Goal: Task Accomplishment & Management: Manage account settings

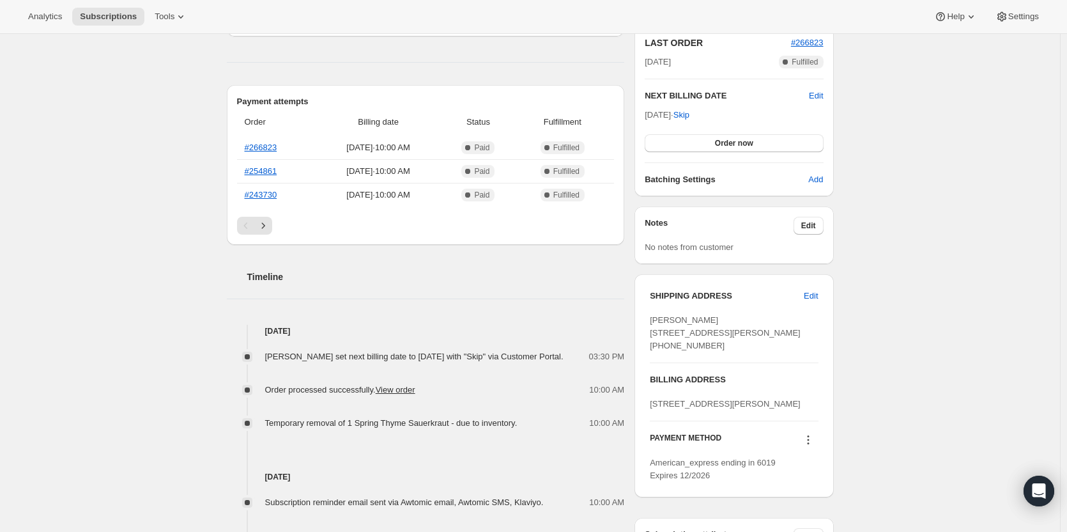
scroll to position [274, 0]
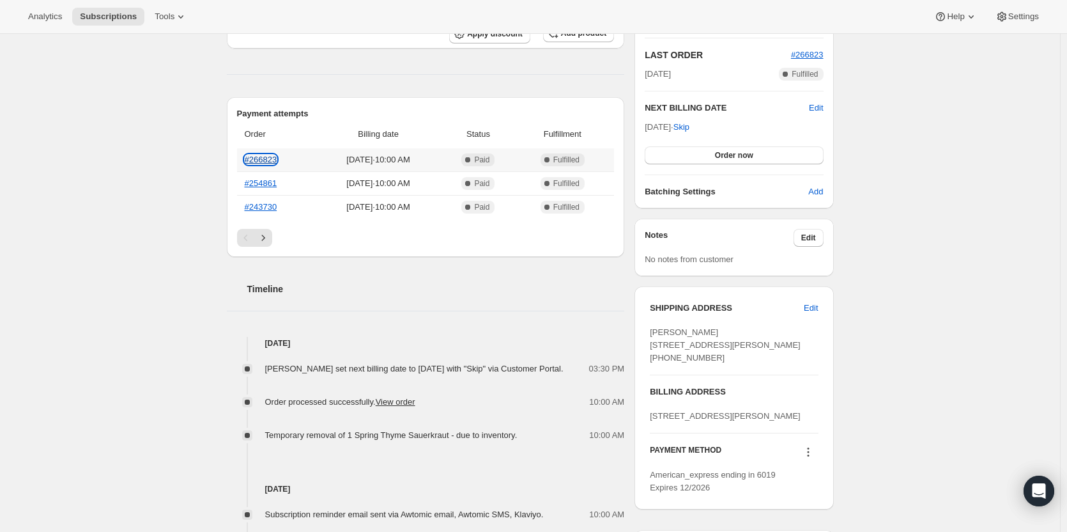
click at [255, 160] on link "#266823" at bounding box center [261, 160] width 33 height 10
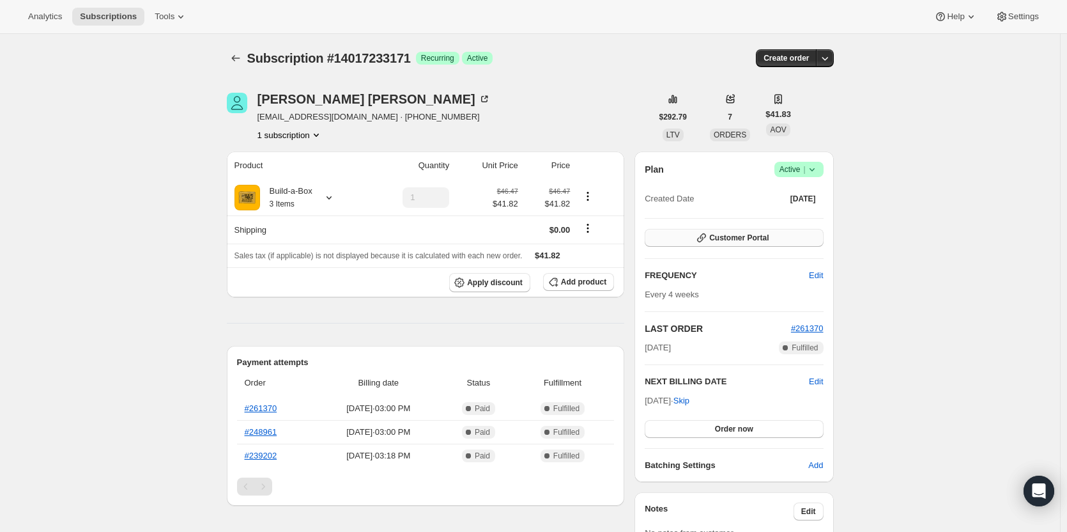
click at [747, 242] on span "Customer Portal" at bounding box center [738, 238] width 59 height 10
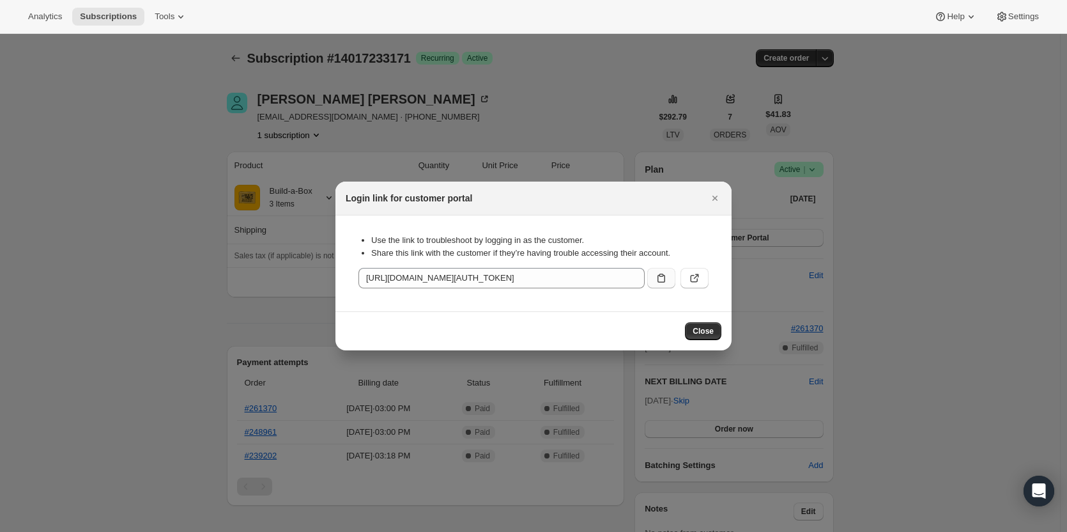
click at [656, 281] on icon ":rbt:" at bounding box center [661, 278] width 13 height 13
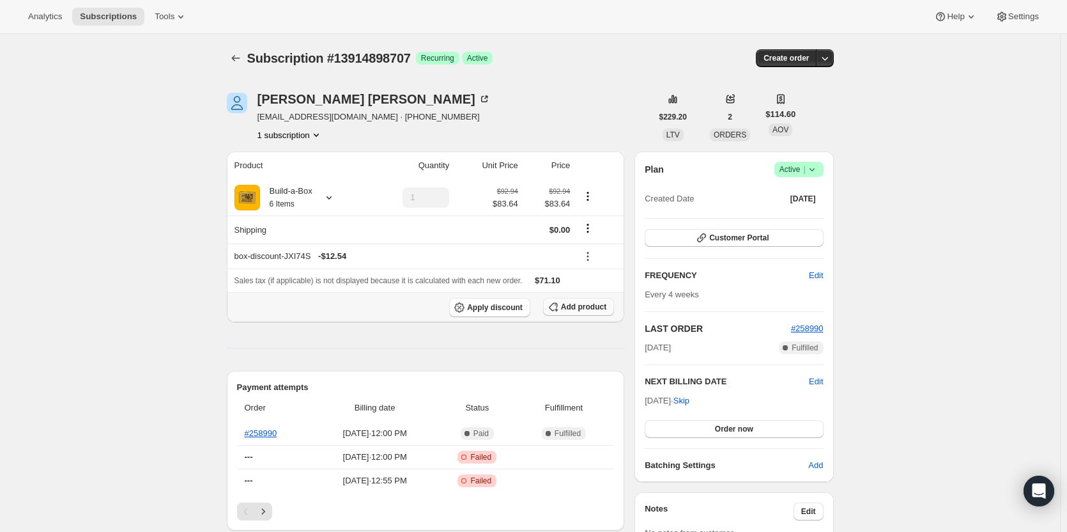
click at [578, 302] on span "Add product" at bounding box center [583, 307] width 45 height 10
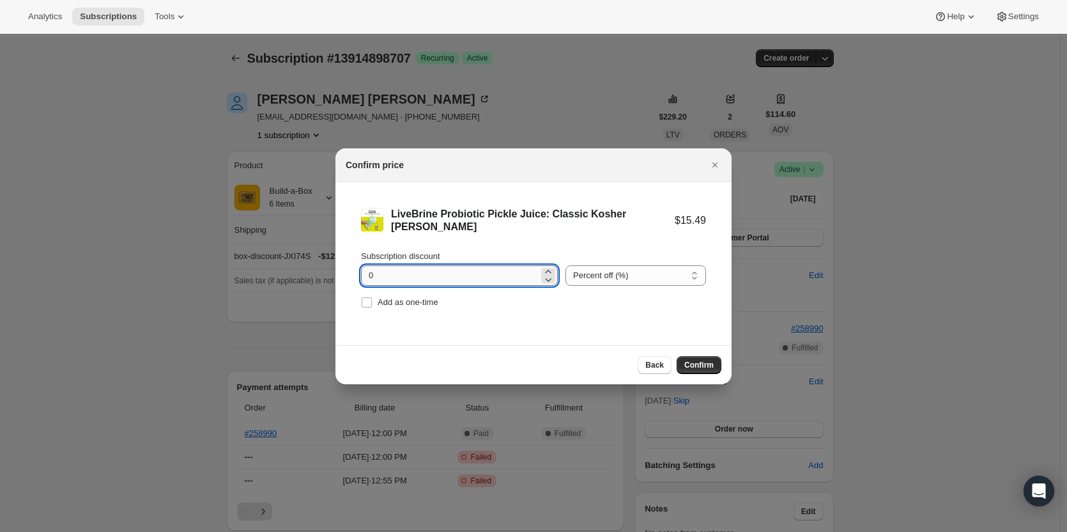
click at [432, 272] on input "0" at bounding box center [450, 275] width 178 height 20
type input "100"
click at [417, 304] on span "Add as one-time" at bounding box center [408, 302] width 61 height 10
click at [372, 304] on input "Add as one-time" at bounding box center [367, 302] width 10 height 10
checkbox input "true"
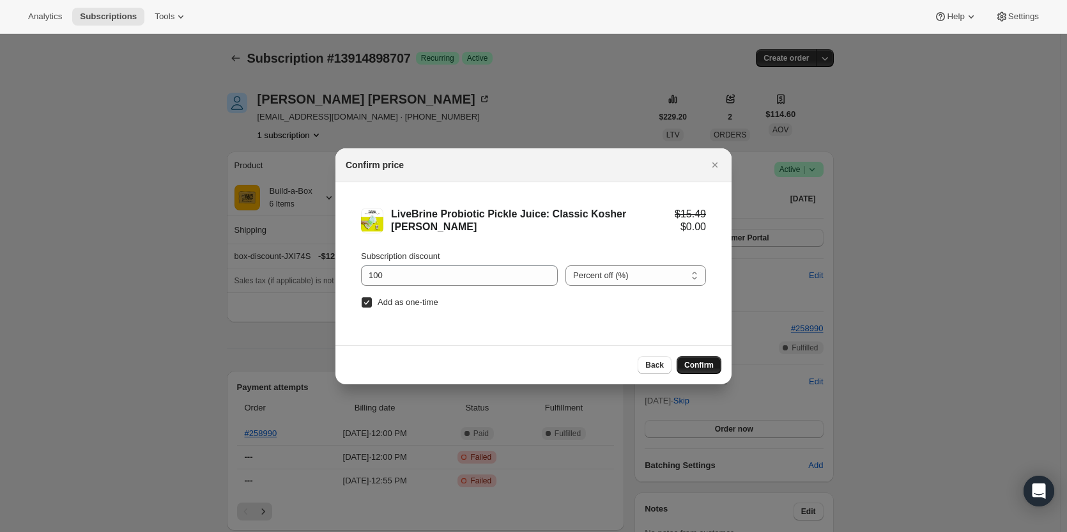
click at [716, 366] on button "Confirm" at bounding box center [699, 365] width 45 height 18
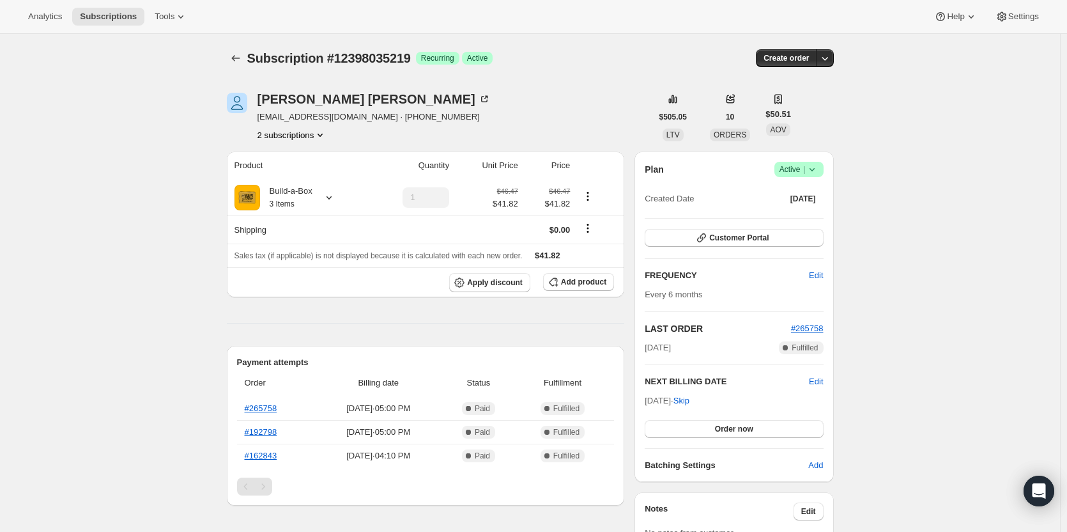
click at [311, 136] on button "2 subscriptions" at bounding box center [293, 134] width 70 height 13
click at [319, 184] on span "12398067987" at bounding box center [295, 180] width 89 height 13
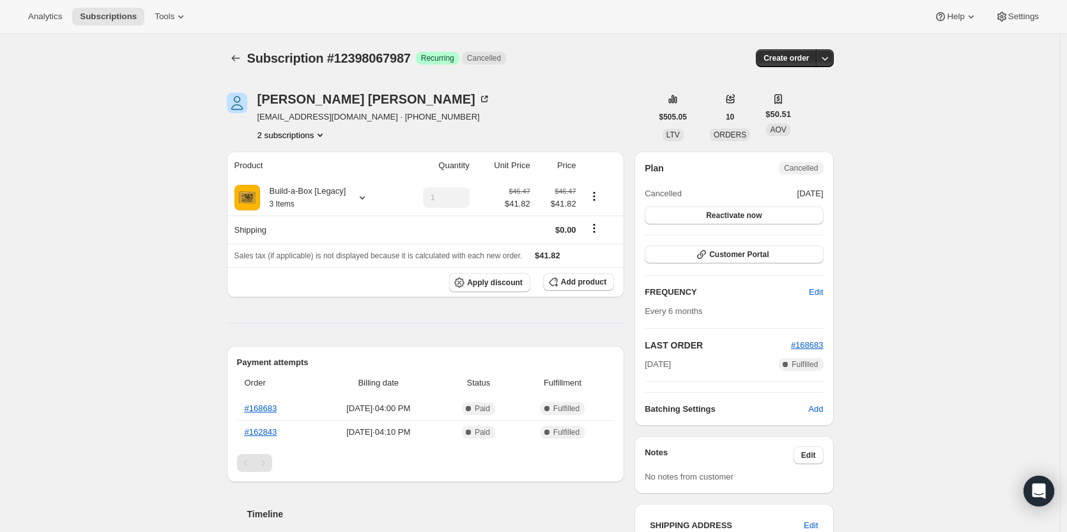
click at [297, 134] on button "2 subscriptions" at bounding box center [293, 134] width 70 height 13
click at [292, 157] on span "12398035219" at bounding box center [276, 159] width 51 height 10
